Goal: Task Accomplishment & Management: Manage account settings

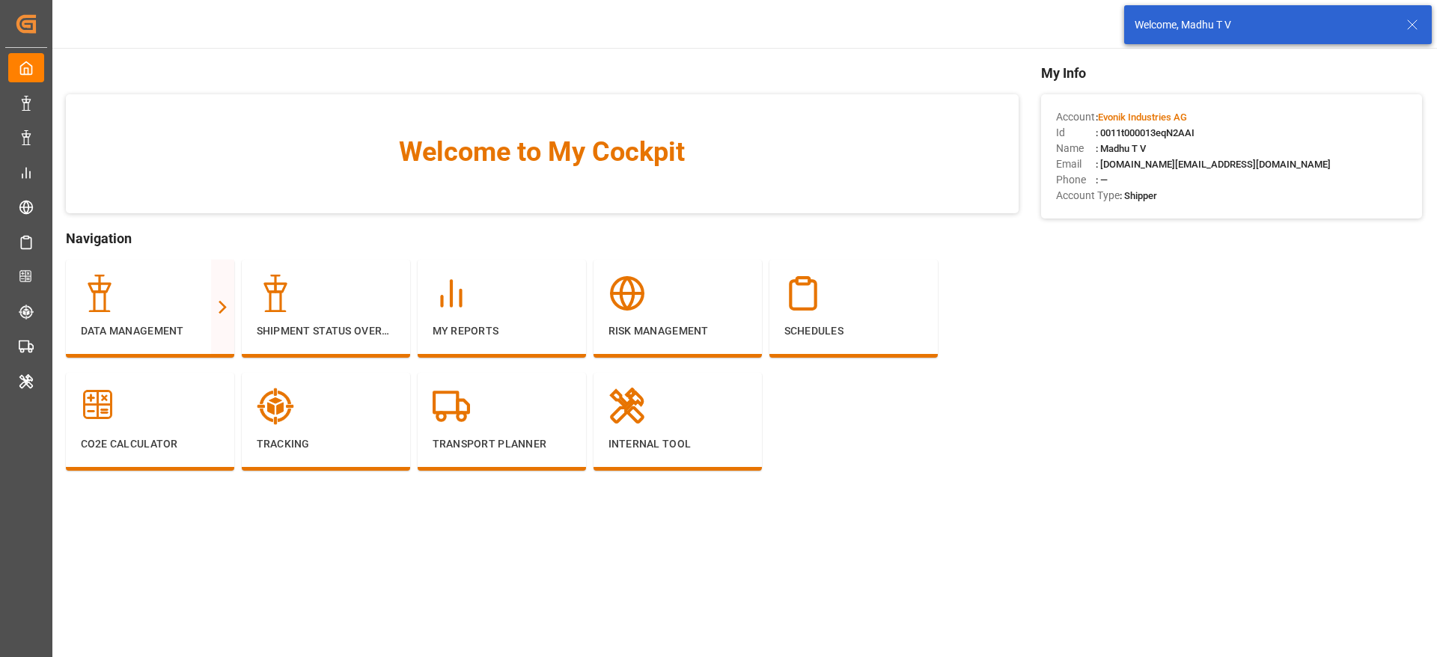
click at [1410, 25] on icon at bounding box center [1412, 25] width 18 height 18
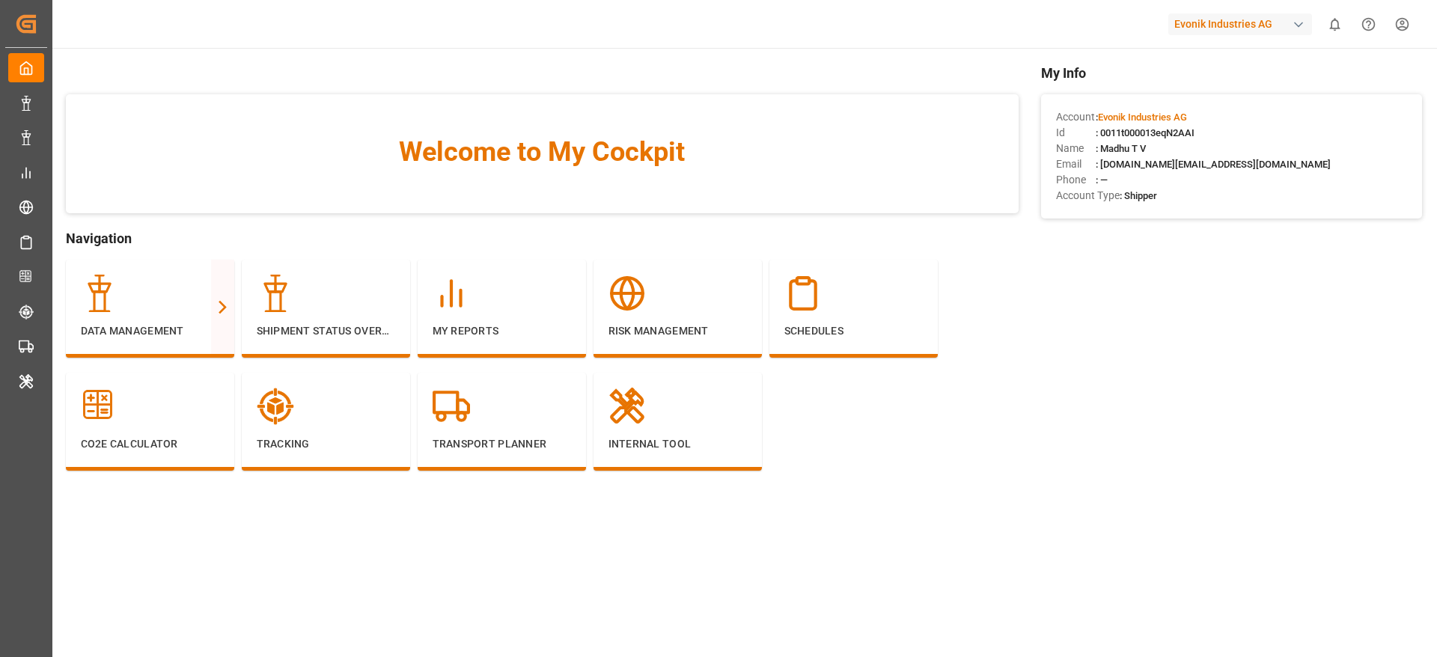
click at [1249, 26] on div "Evonik Industries AG" at bounding box center [1240, 24] width 144 height 22
type input "pochteca"
click at [1207, 106] on span "Pochteca-RJ8V" at bounding box center [1192, 109] width 63 height 13
